Goal: Navigation & Orientation: Find specific page/section

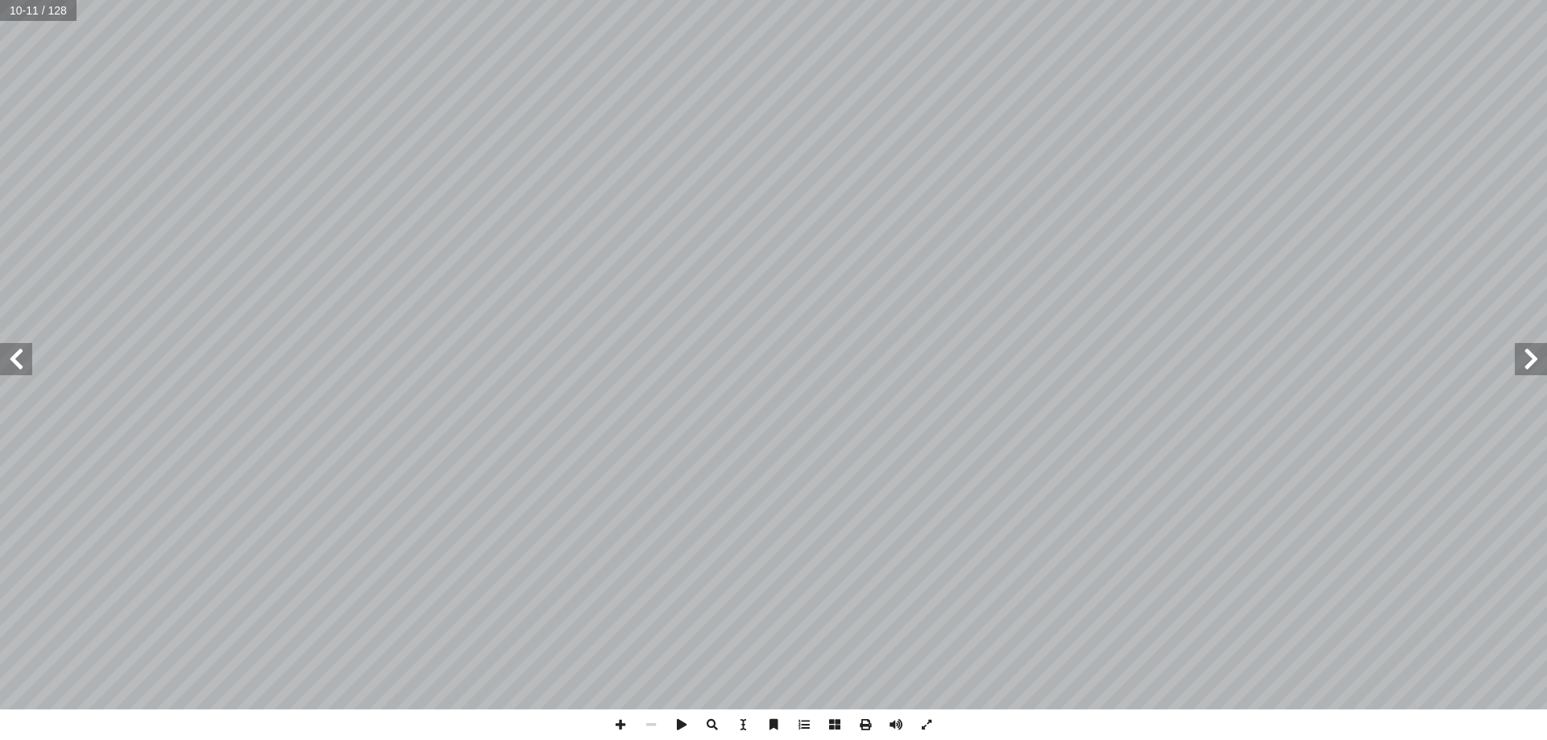
click at [1525, 372] on span at bounding box center [1531, 359] width 32 height 32
click at [15, 371] on span at bounding box center [16, 359] width 32 height 32
